Goal: Navigation & Orientation: Find specific page/section

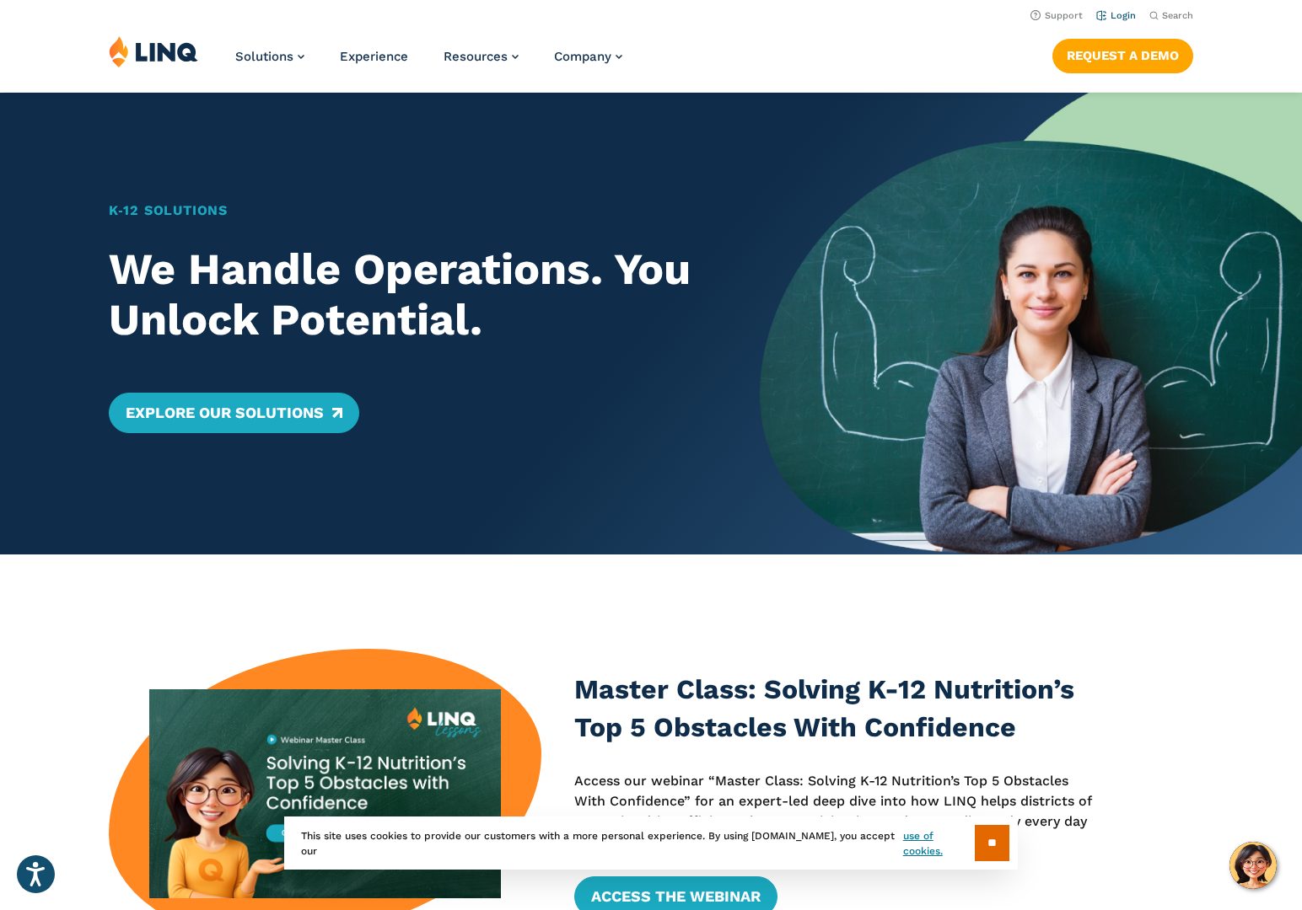
click at [1113, 16] on link "Login" at bounding box center [1116, 15] width 40 height 11
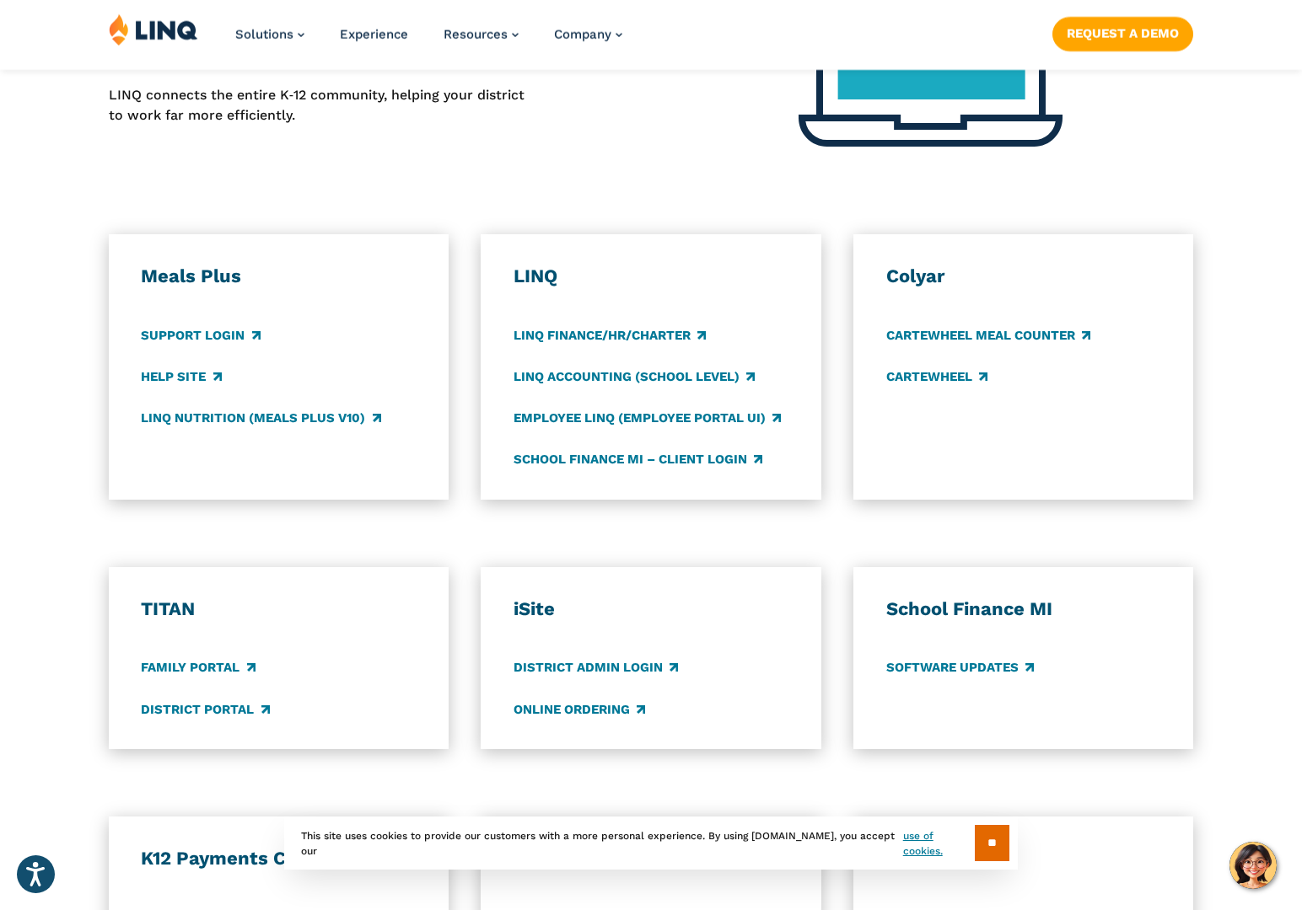
scroll to position [900, 0]
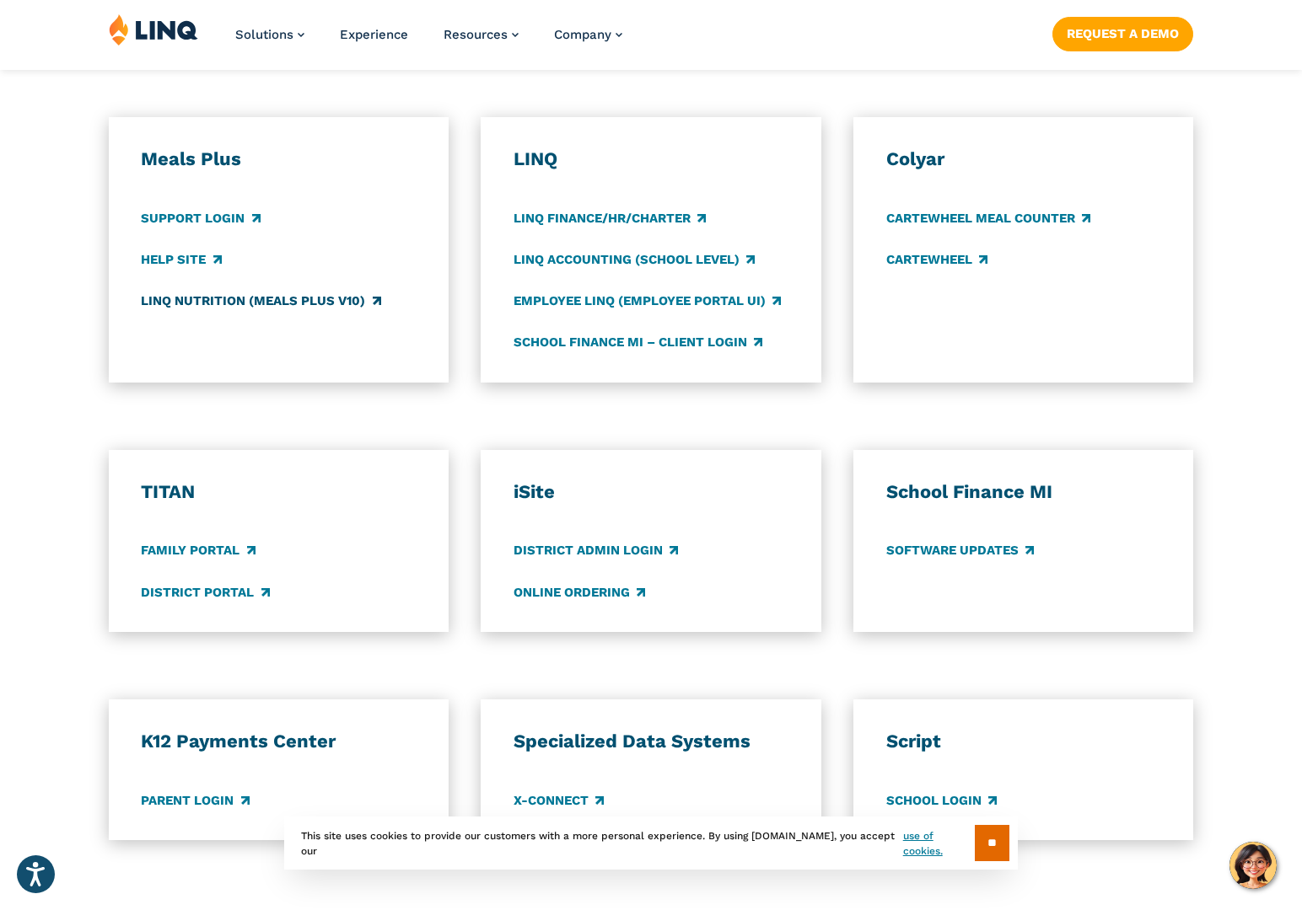
click at [225, 299] on link "LINQ Nutrition (Meals Plus v10)" at bounding box center [260, 301] width 239 height 19
